Goal: Information Seeking & Learning: Check status

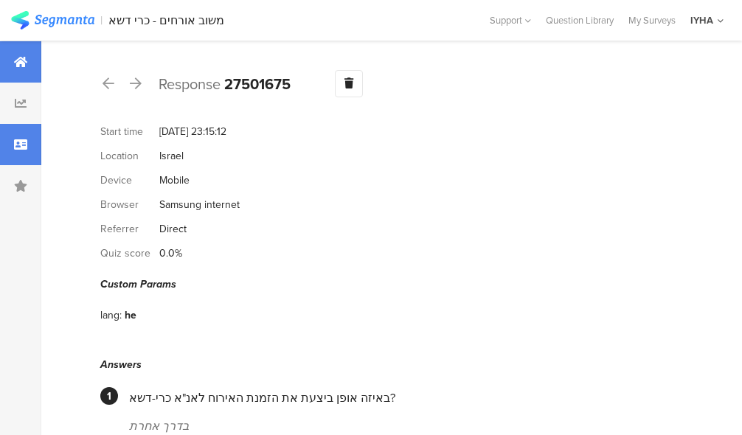
click at [23, 66] on icon at bounding box center [20, 62] width 13 height 12
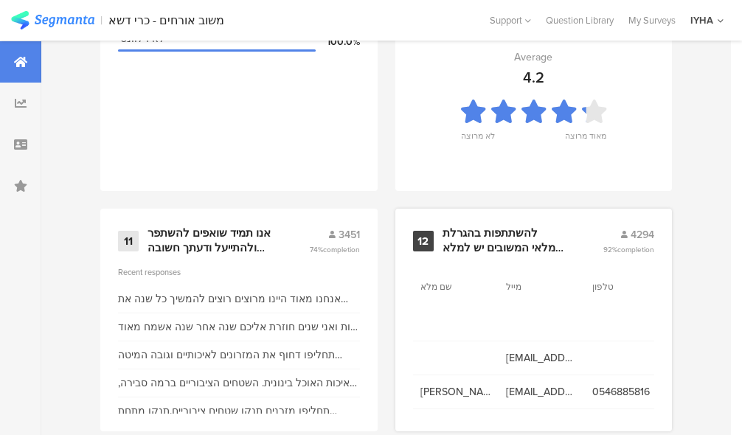
scroll to position [1734, 0]
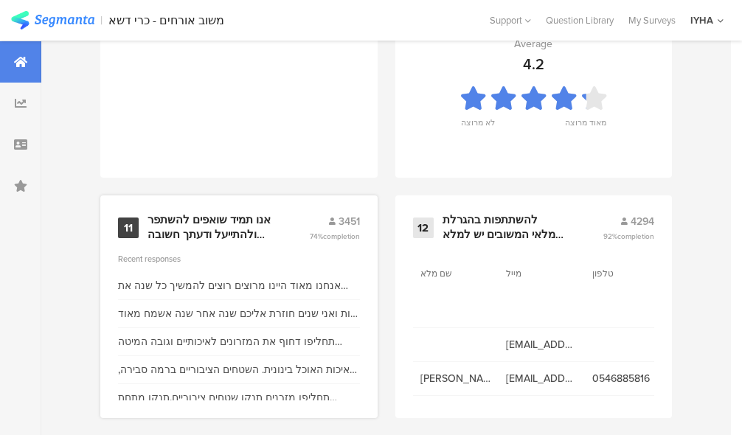
click at [128, 237] on div "11" at bounding box center [128, 228] width 21 height 21
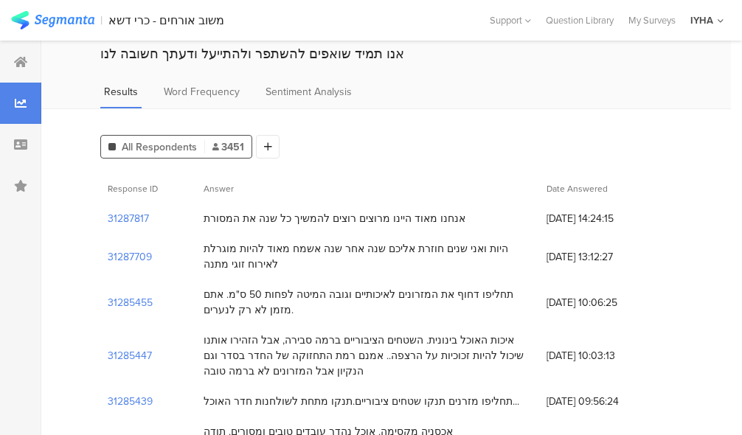
scroll to position [74, 0]
